Goal: Task Accomplishment & Management: Manage account settings

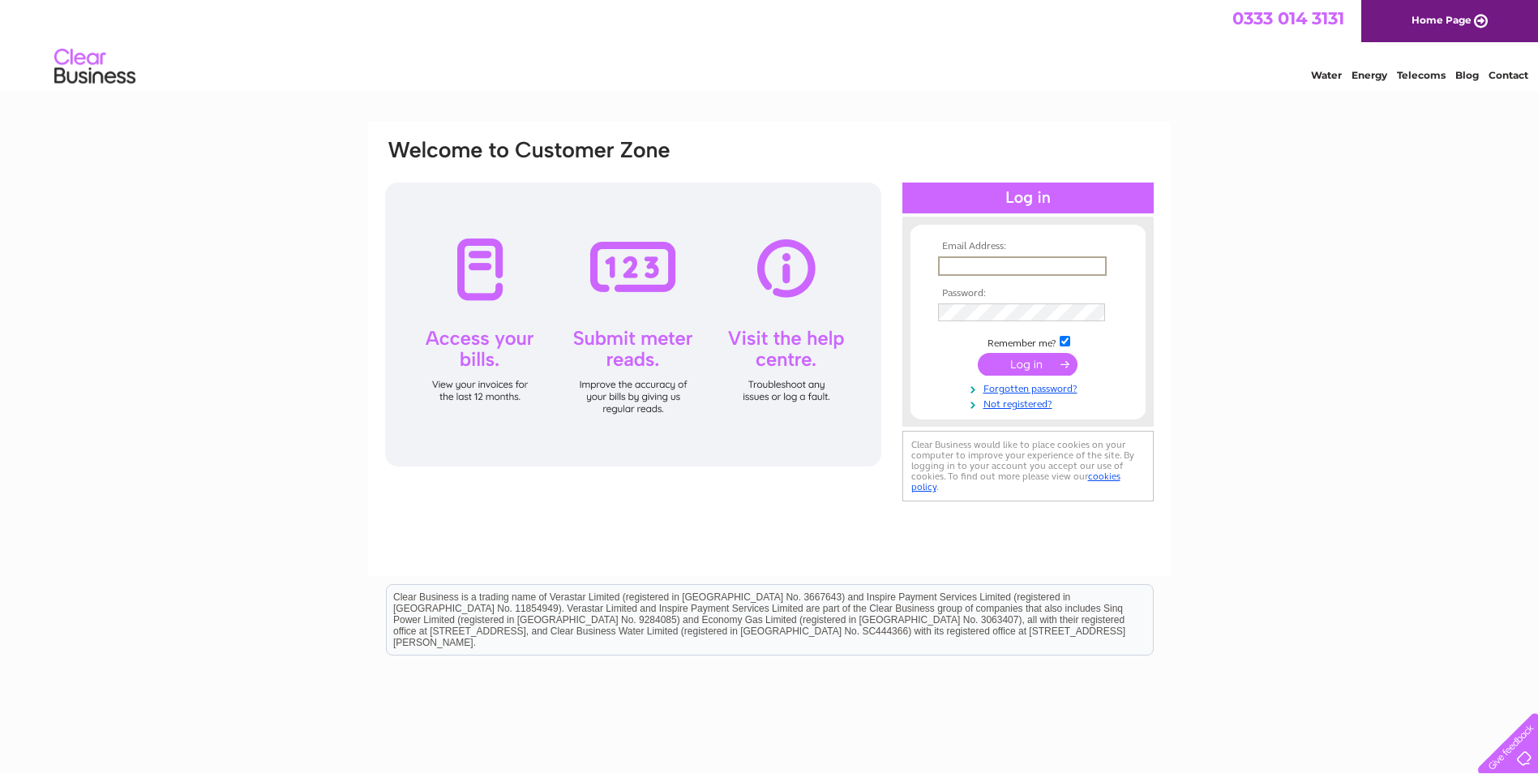
click at [1087, 271] on input "text" at bounding box center [1022, 265] width 169 height 19
type input "Lauren.Baszucki@bluemanta.com"
click at [1062, 367] on input "submit" at bounding box center [1028, 362] width 100 height 23
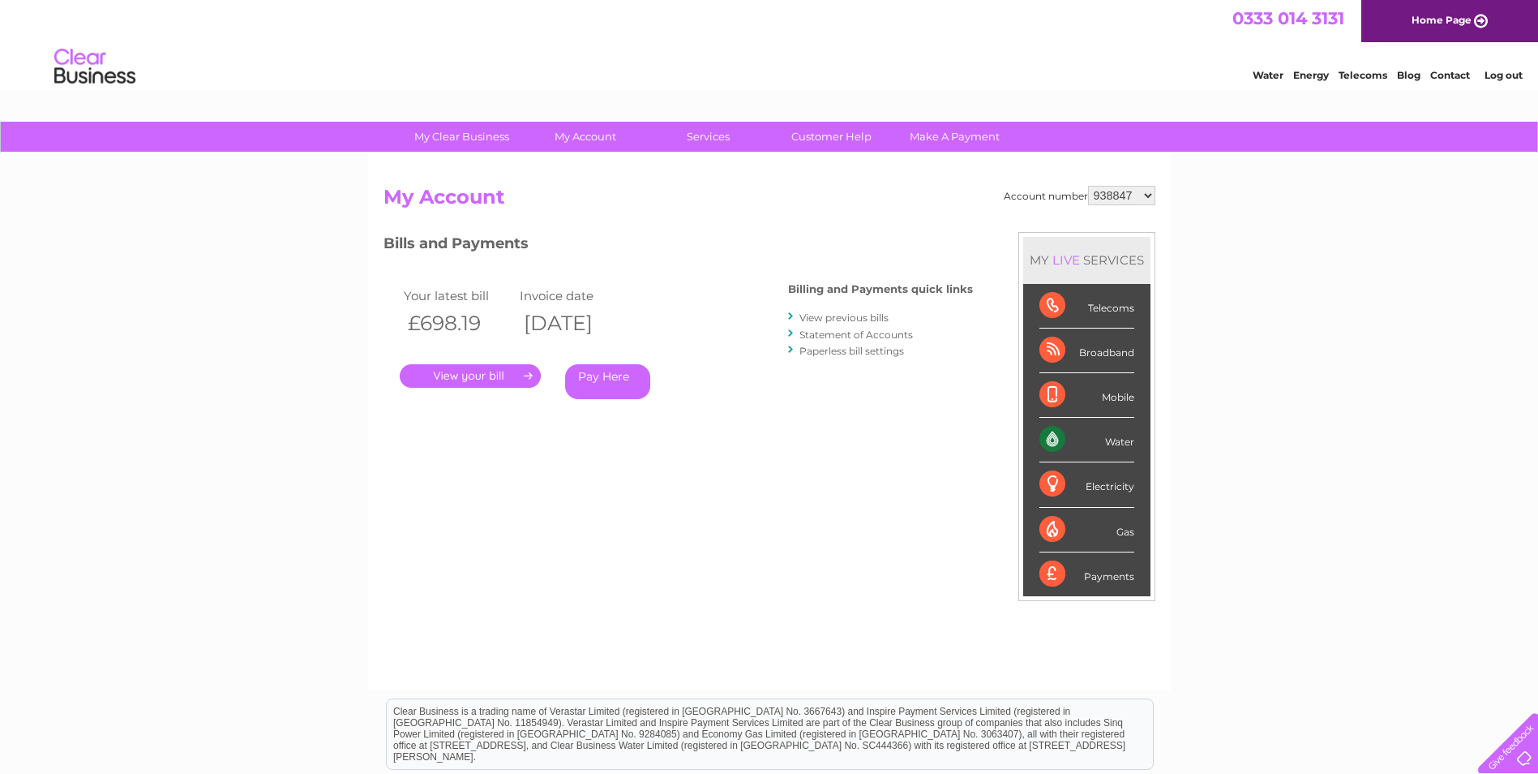
scroll to position [81, 0]
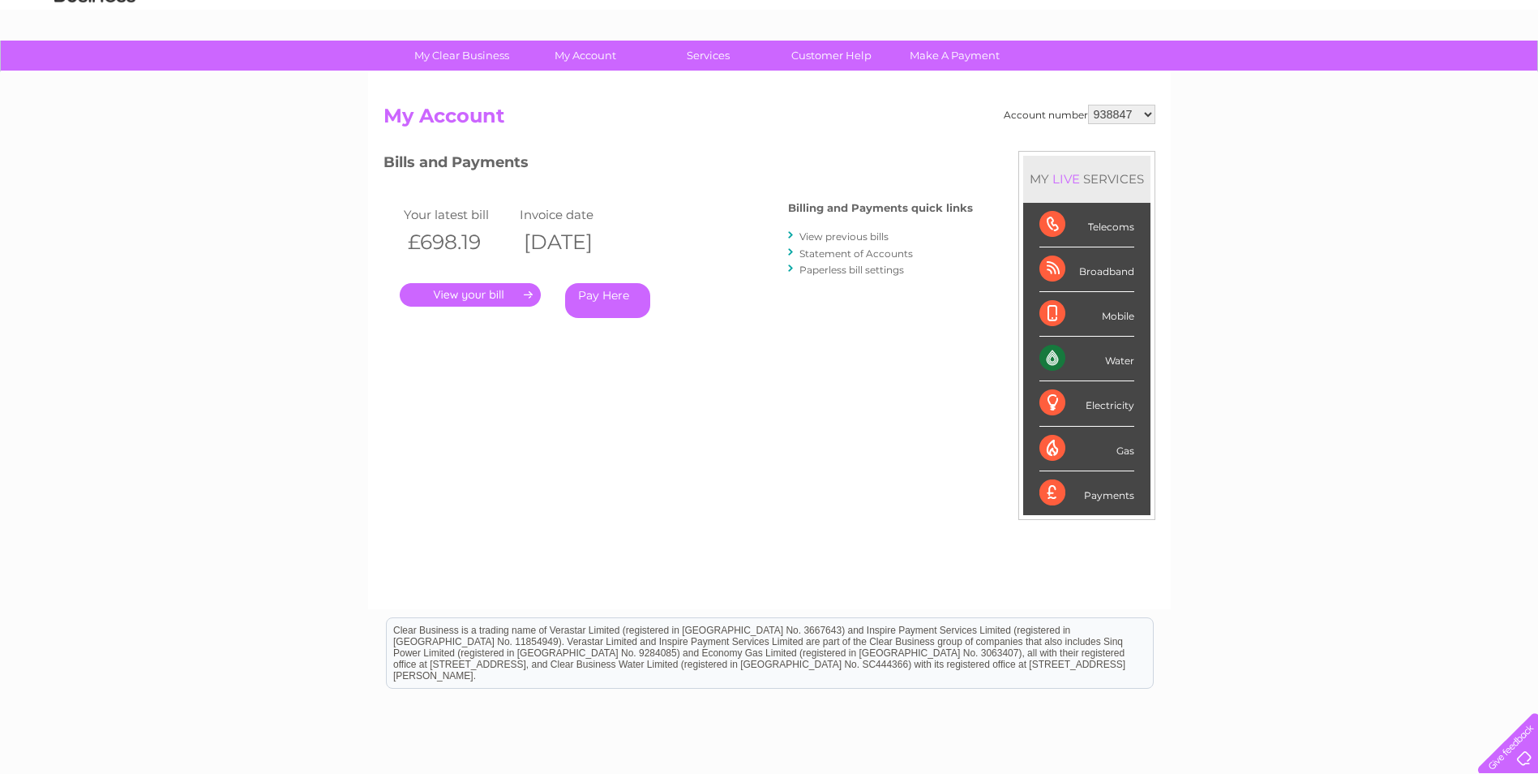
click at [500, 289] on link "." at bounding box center [470, 295] width 141 height 24
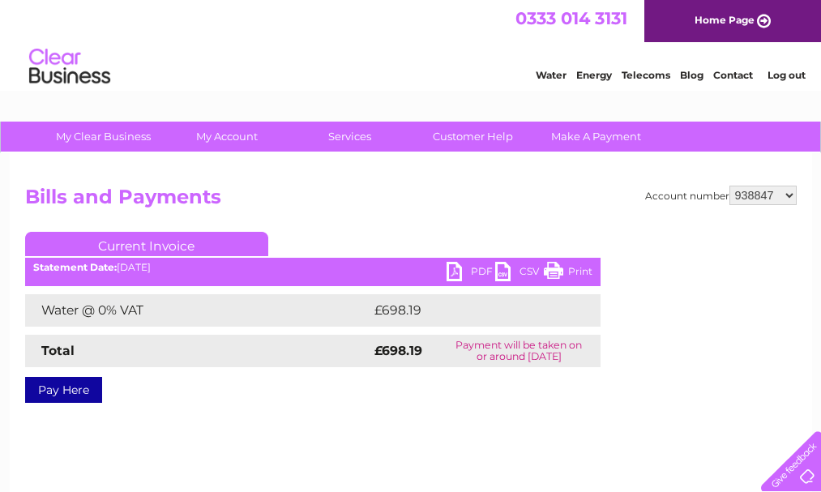
click at [459, 268] on link "PDF" at bounding box center [471, 274] width 49 height 24
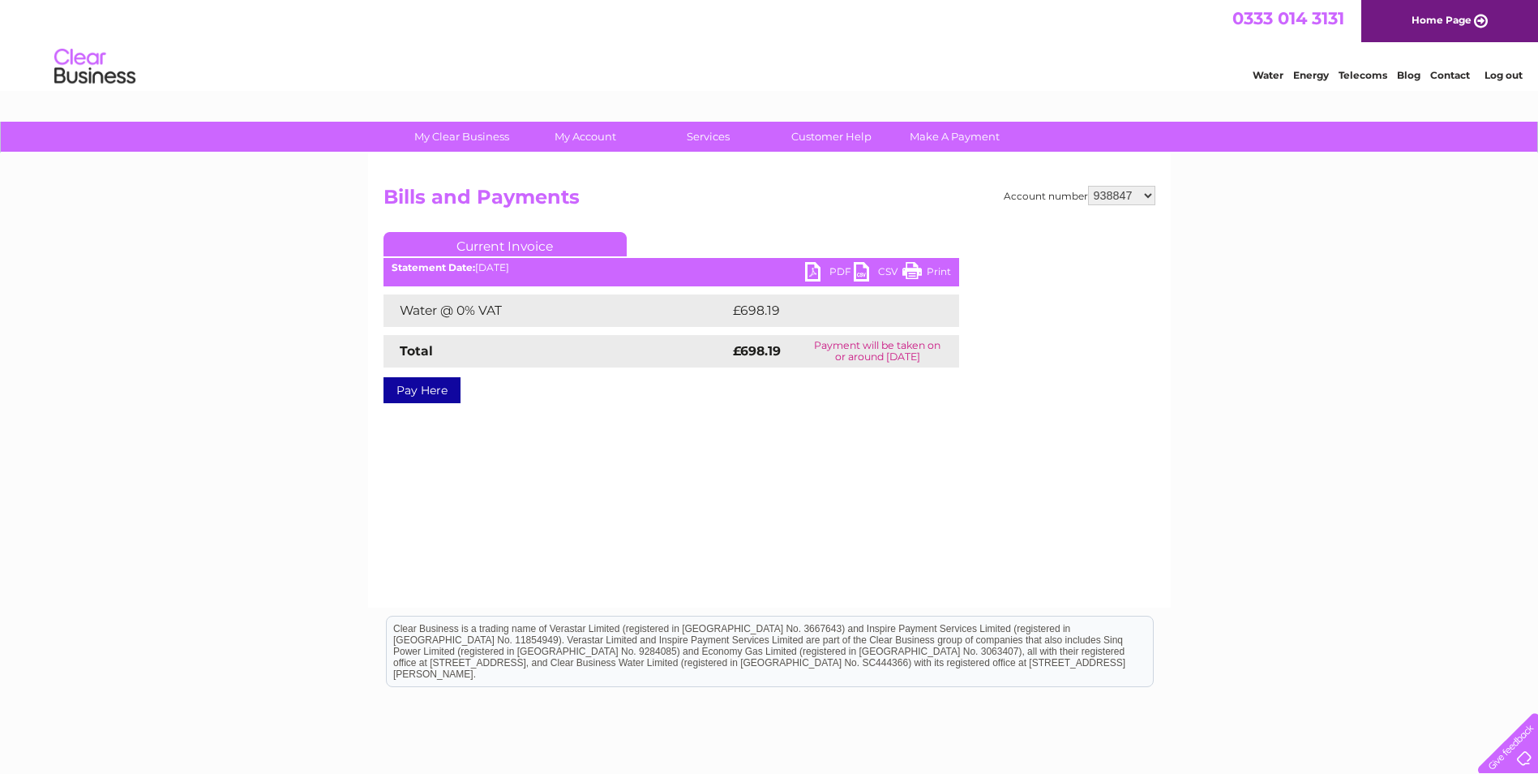
click at [1147, 199] on select "938847 1144339" at bounding box center [1121, 195] width 67 height 19
select select "1144339"
click at [1089, 186] on select "938847 1144339" at bounding box center [1121, 195] width 67 height 19
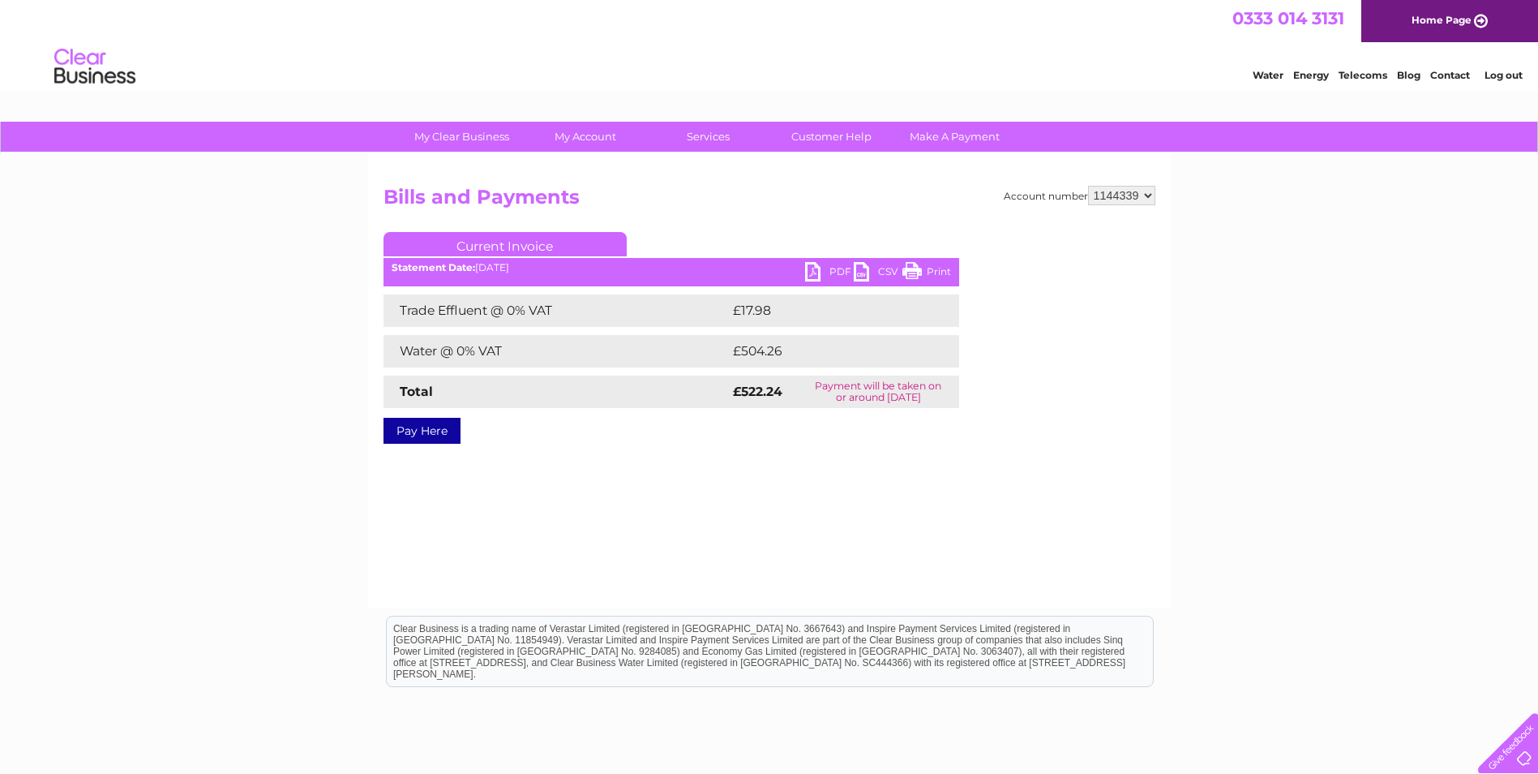
click at [817, 269] on link "PDF" at bounding box center [829, 274] width 49 height 24
drag, startPoint x: 1473, startPoint y: 341, endPoint x: 1473, endPoint y: 330, distance: 10.5
click at [1473, 341] on div "My Clear Business Login Details My Details My Preferences Link Account My Accou…" at bounding box center [769, 503] width 1538 height 763
click at [1506, 79] on link "Log out" at bounding box center [1504, 75] width 38 height 12
